Goal: Task Accomplishment & Management: Manage account settings

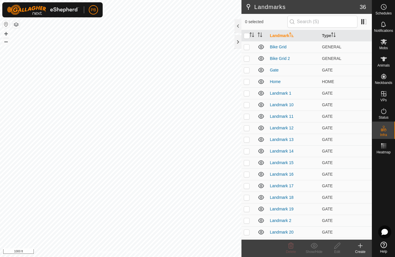
click at [360, 245] on icon at bounding box center [360, 245] width 4 height 0
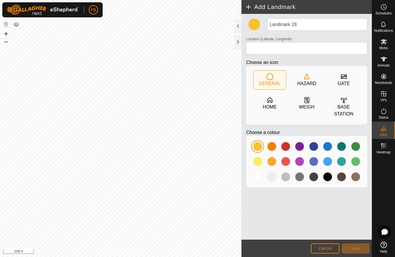
click at [307, 80] on icon at bounding box center [306, 76] width 7 height 7
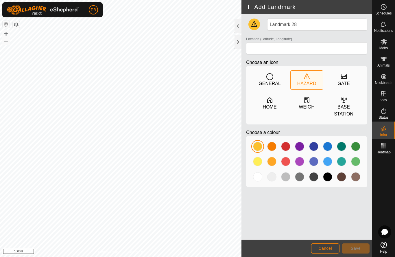
type input "-27.919340, 152.109826"
click at [306, 102] on icon at bounding box center [306, 100] width 7 height 7
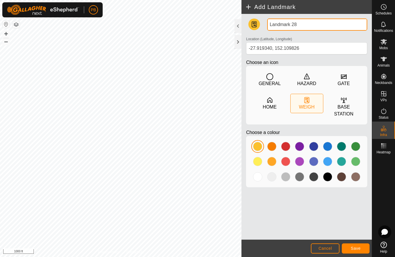
click at [301, 27] on input "Landmark 28" at bounding box center [317, 24] width 100 height 12
type input "L"
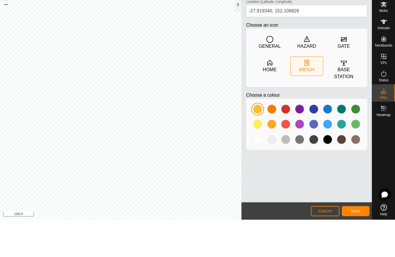
type input "Test 5 0850hrs 220825"
click at [358, 246] on span "Save" at bounding box center [356, 248] width 10 height 5
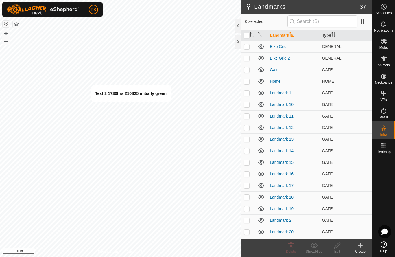
click at [337, 247] on icon at bounding box center [337, 245] width 7 height 7
click at [338, 247] on icon at bounding box center [337, 245] width 7 height 7
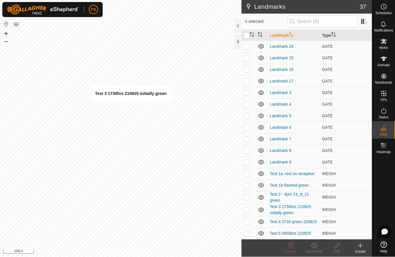
scroll to position [232, 0]
click at [289, 208] on link "Test 3 1730hrs 210825 initially green" at bounding box center [290, 209] width 41 height 11
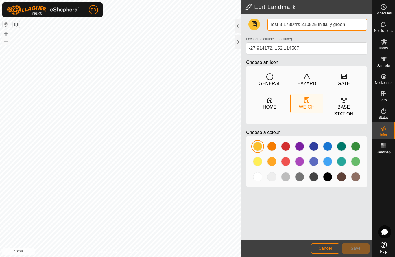
click at [324, 25] on input "Test 3 1730hrs 210825 initially green" at bounding box center [317, 24] width 100 height 12
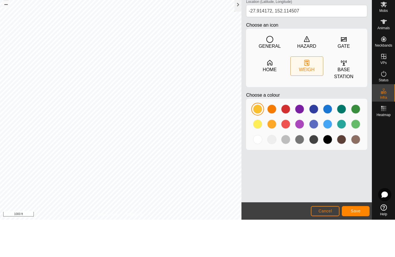
type input "Test 3 1730hrs 210825 green"
click at [356, 246] on span "Save" at bounding box center [356, 248] width 10 height 5
